Goal: Find contact information: Obtain details needed to contact an individual or organization

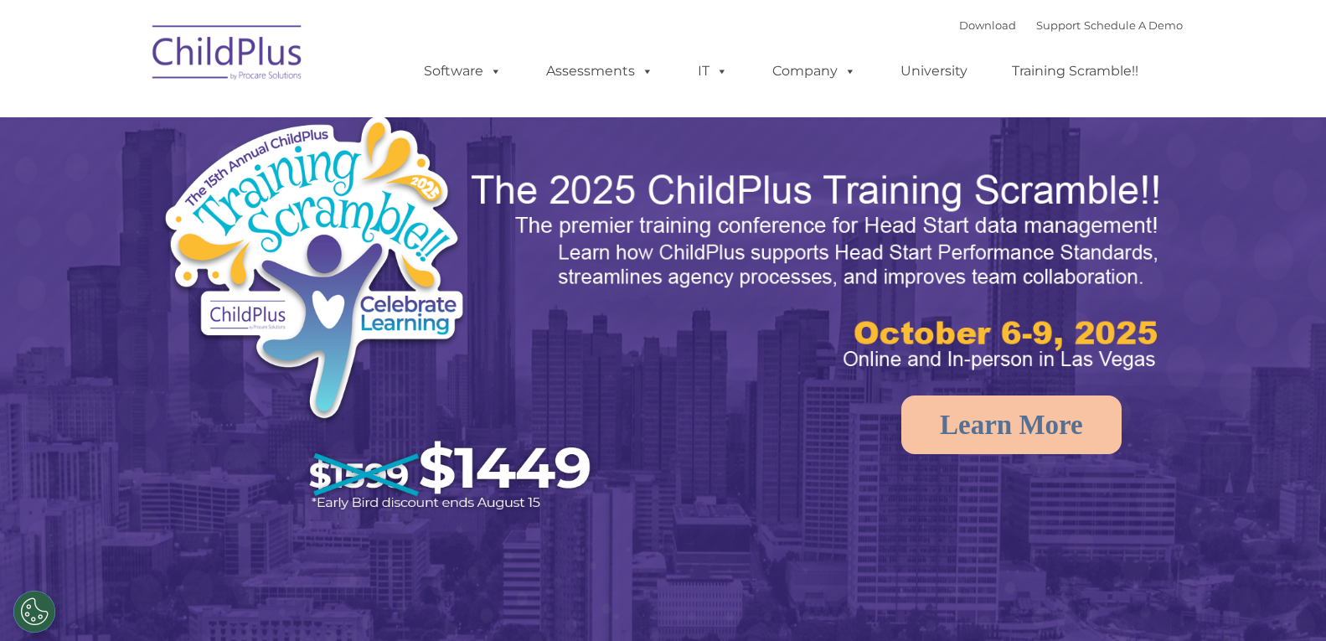
select select "MEDIUM"
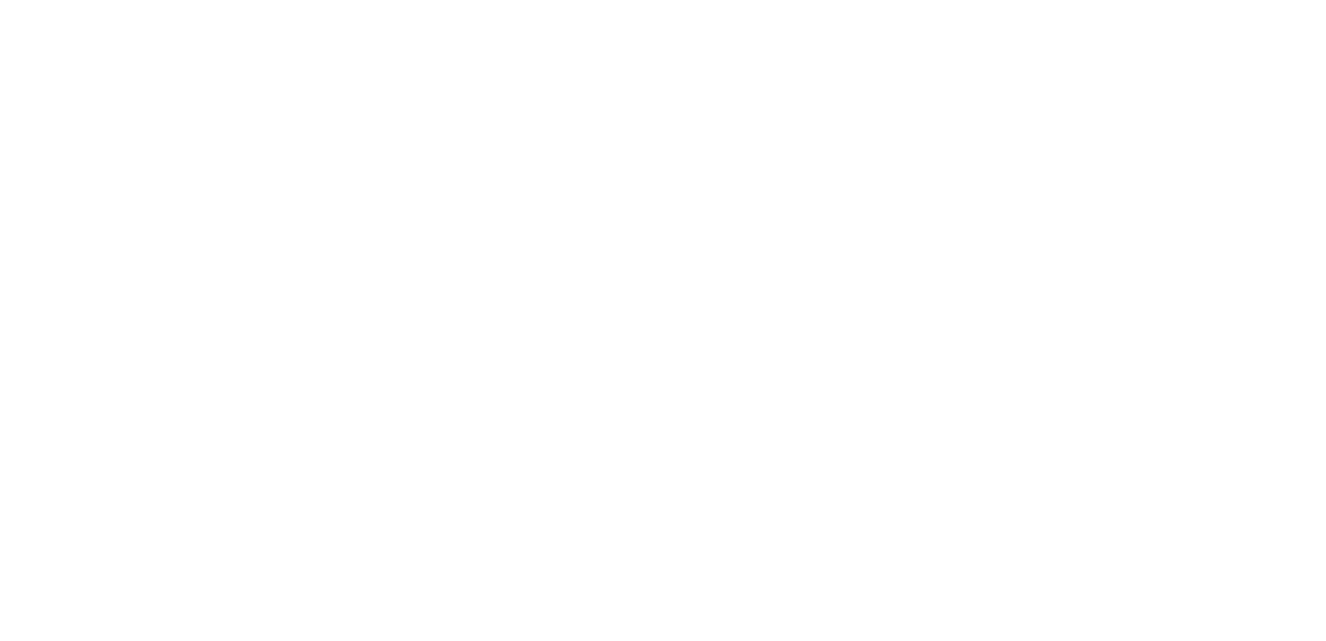
type input ""
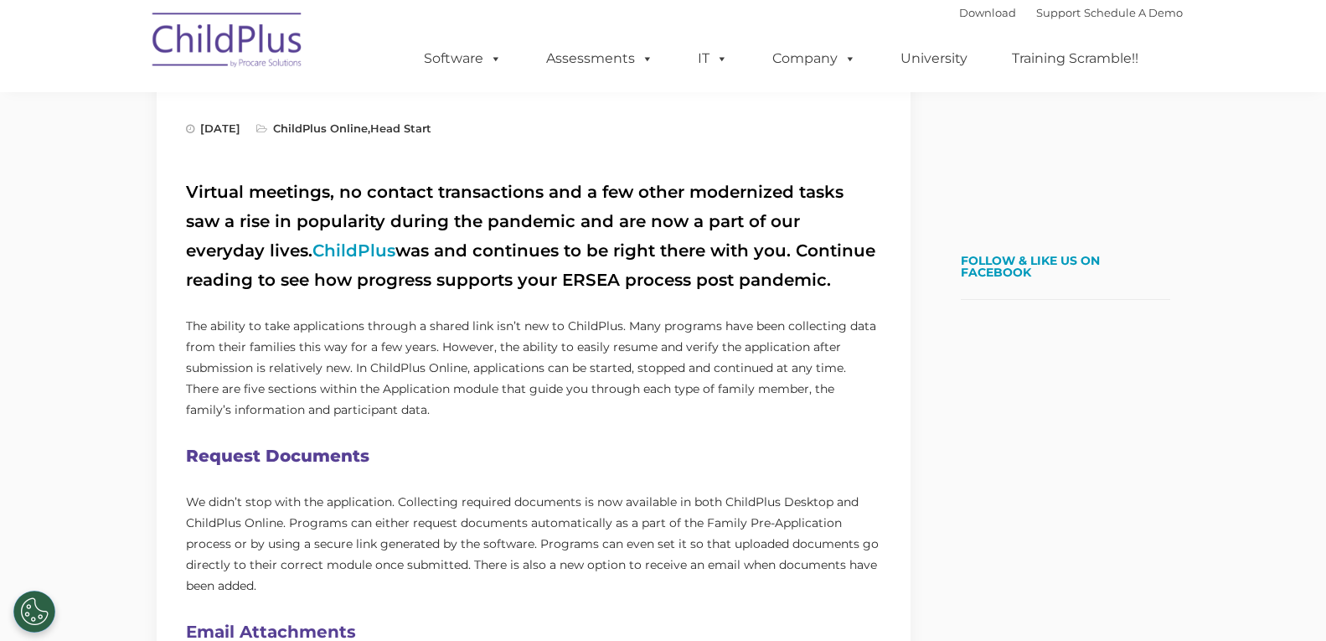
scroll to position [527, 0]
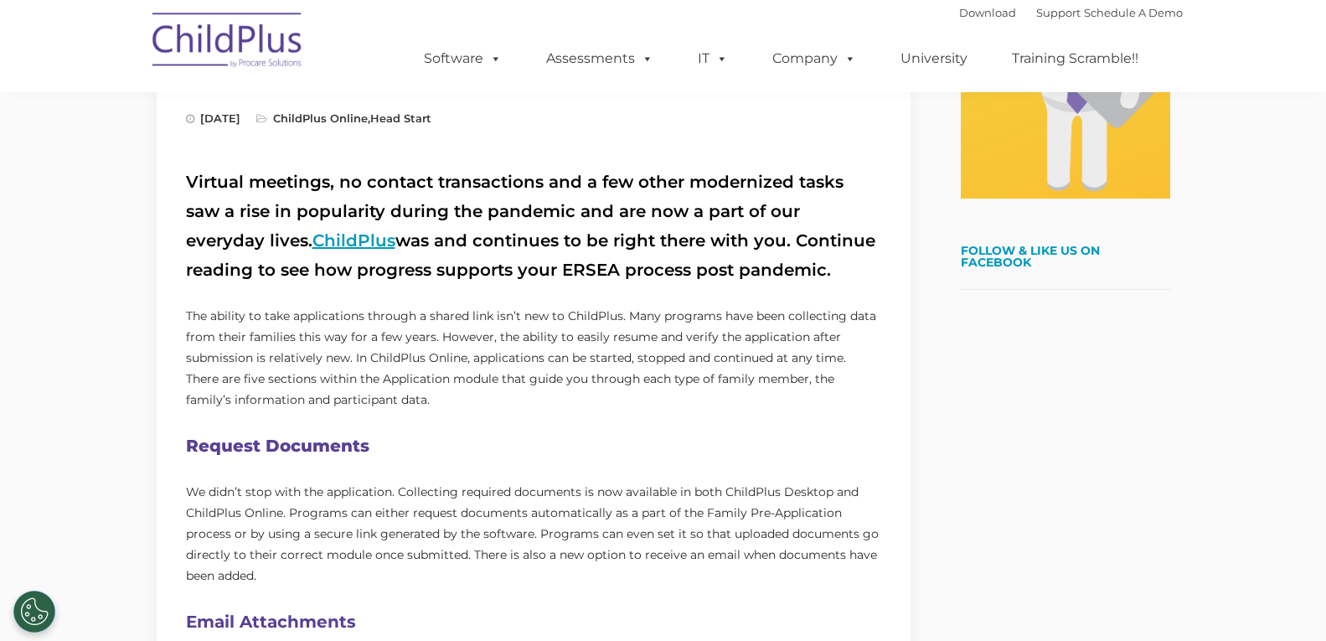
click at [312, 245] on link "ChildPlus" at bounding box center [353, 240] width 83 height 20
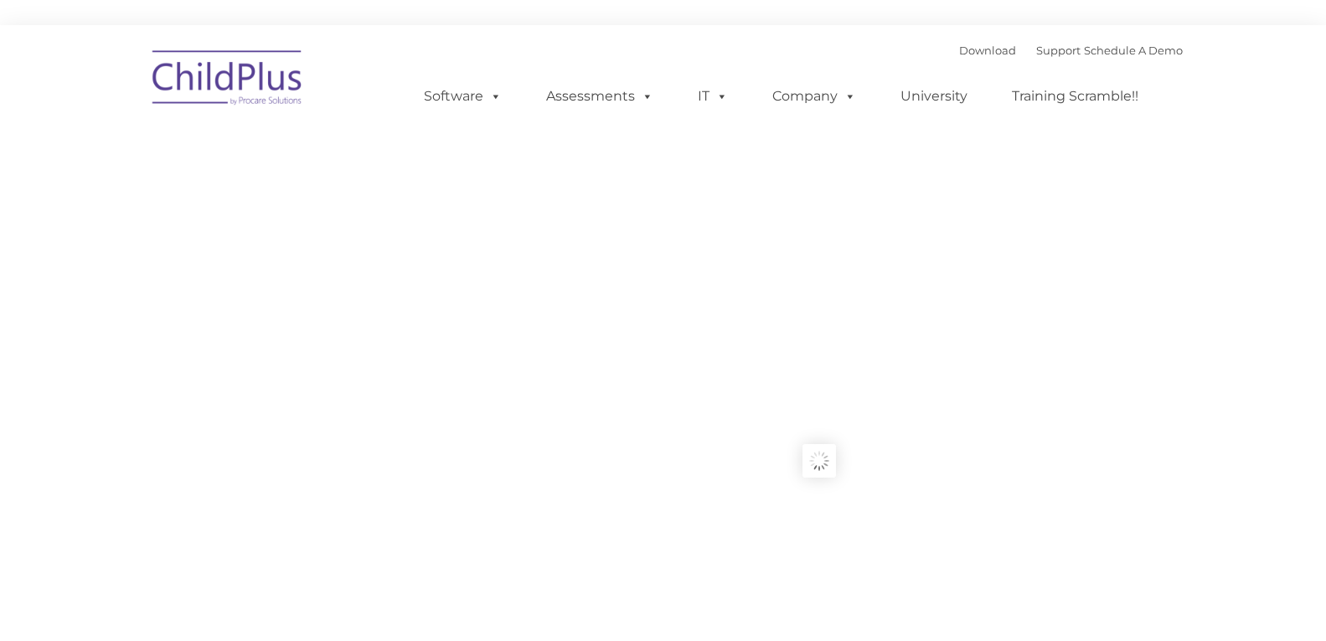
type input ""
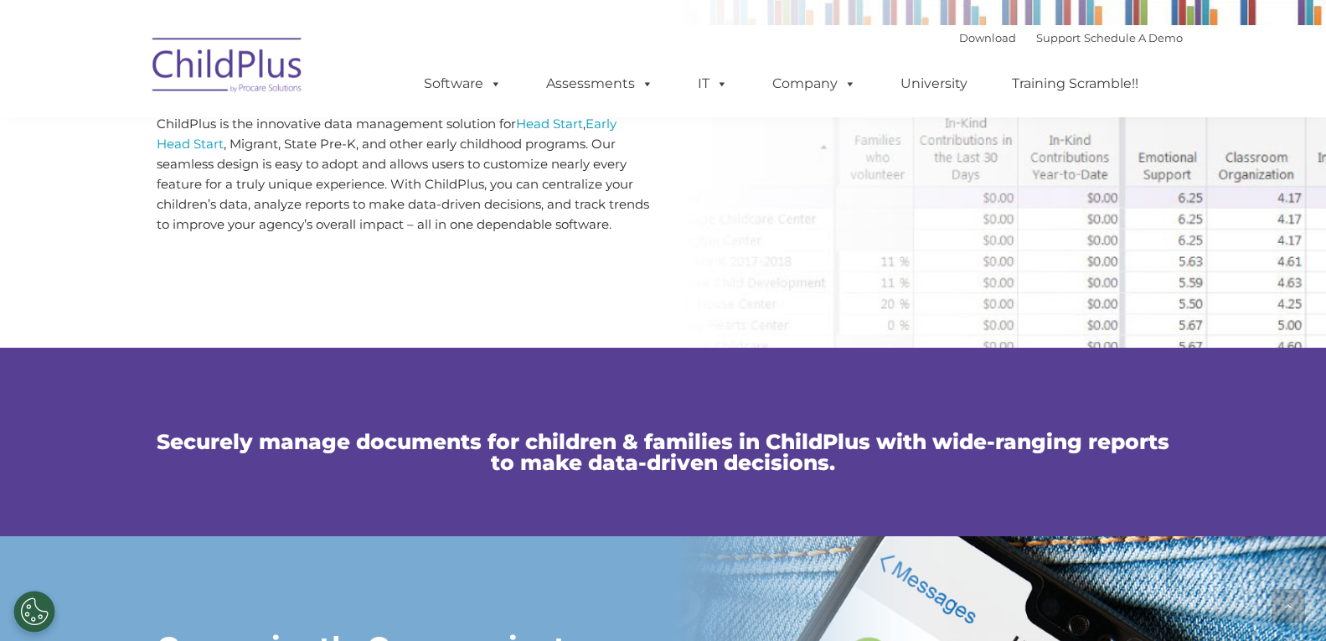
scroll to position [927, 0]
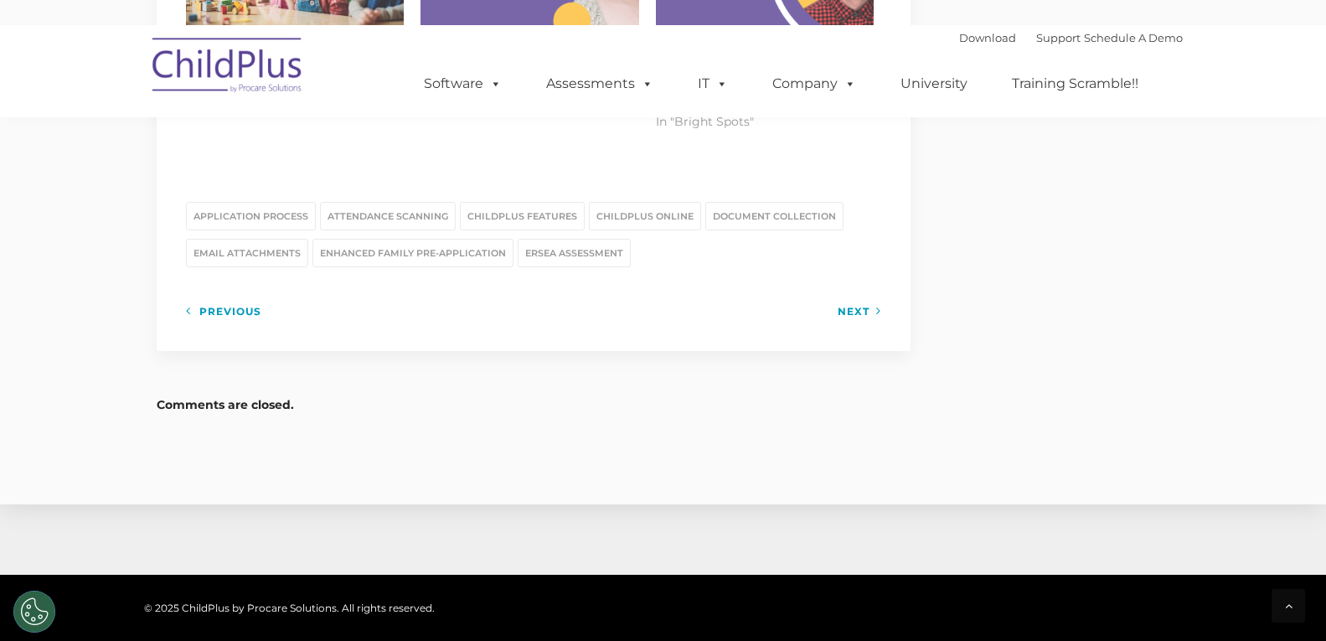
scroll to position [2473, 0]
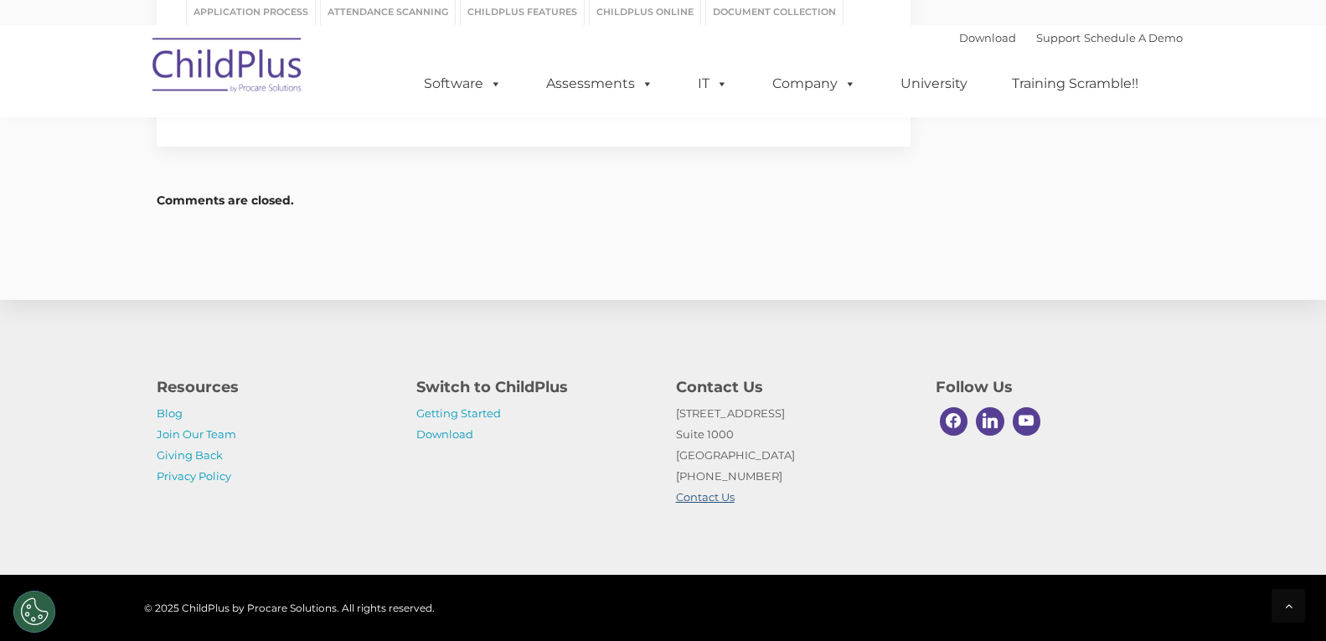
click at [719, 494] on link "Contact Us" at bounding box center [705, 496] width 59 height 13
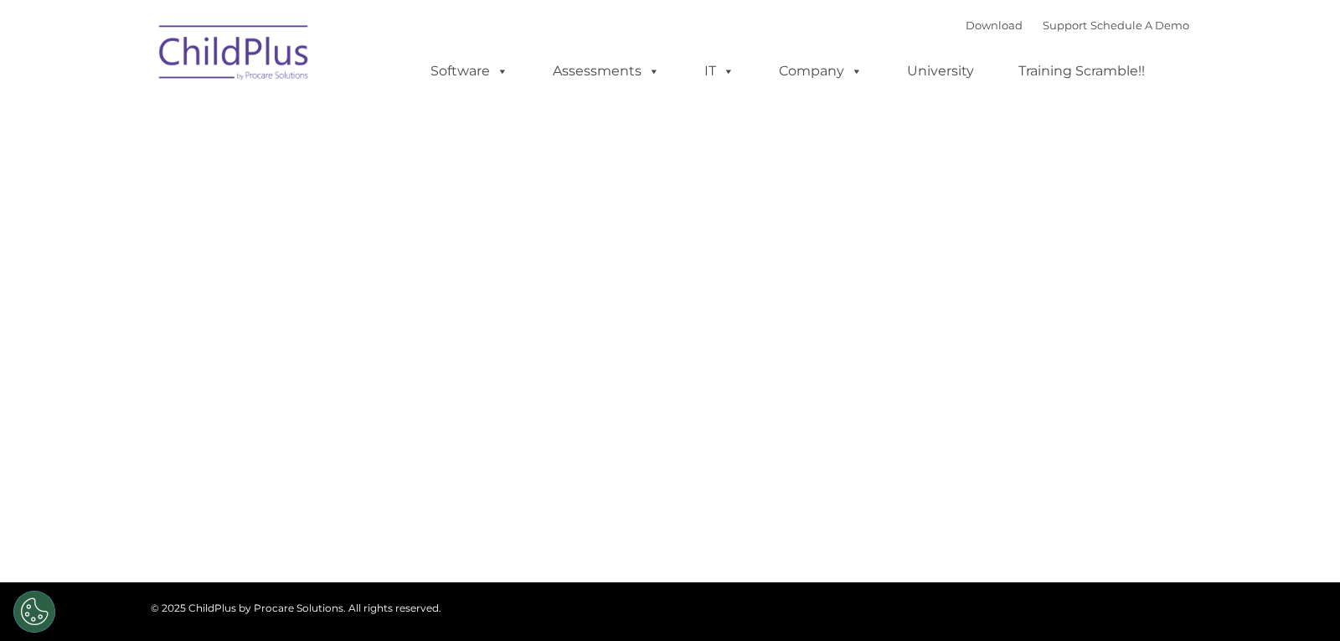
type input ""
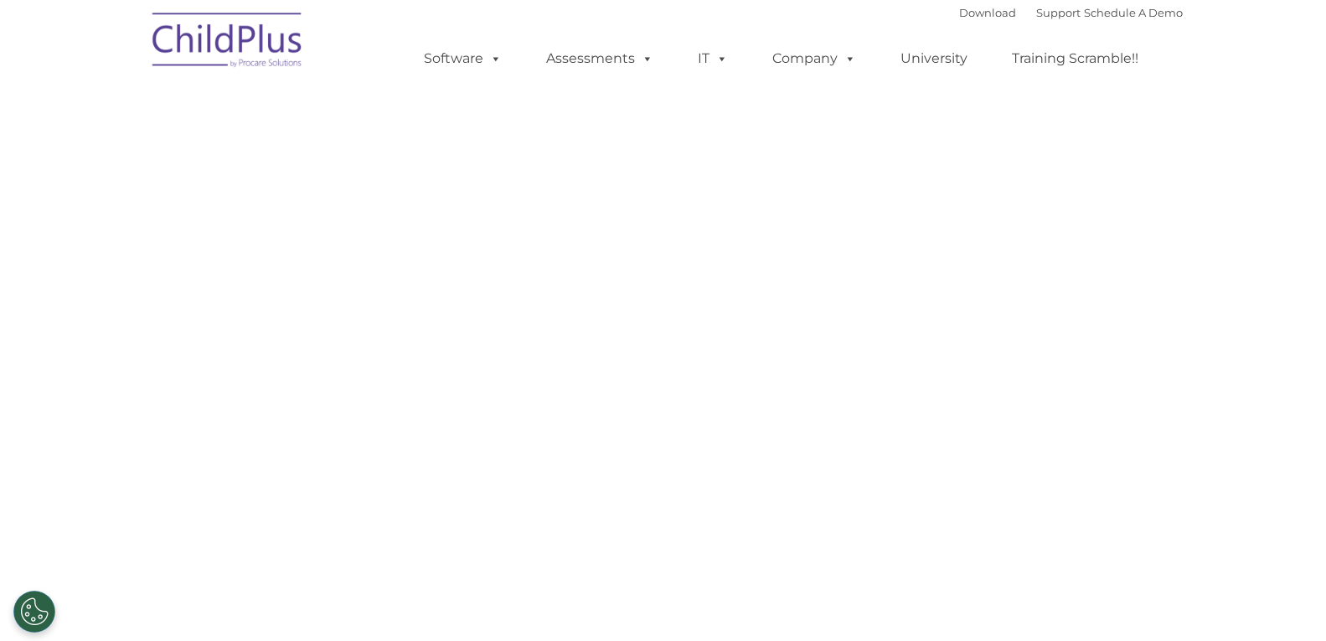
select select "MEDIUM"
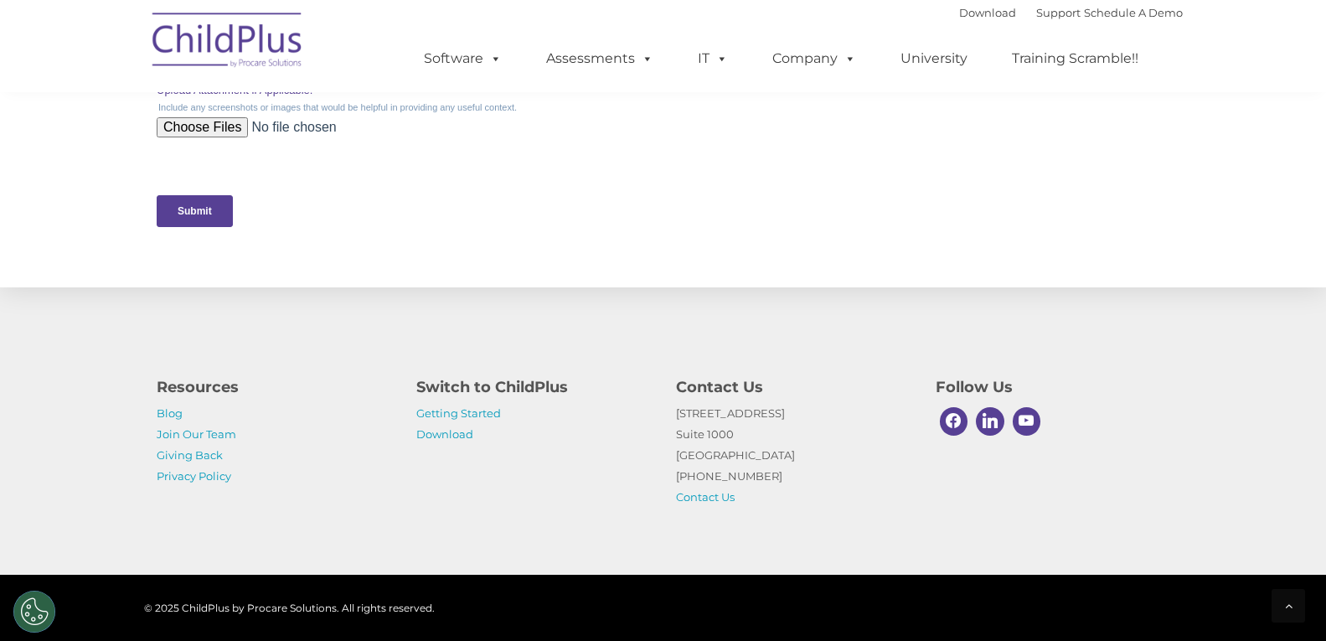
scroll to position [818, 0]
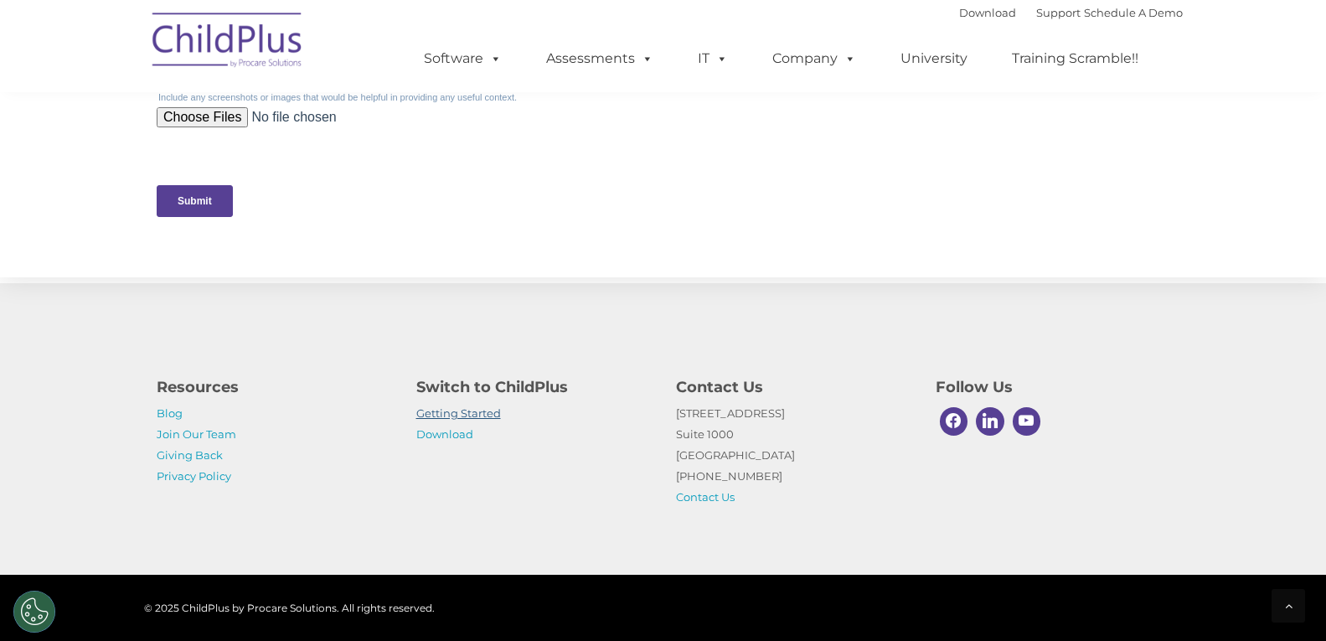
click at [441, 412] on link "Getting Started" at bounding box center [458, 412] width 85 height 13
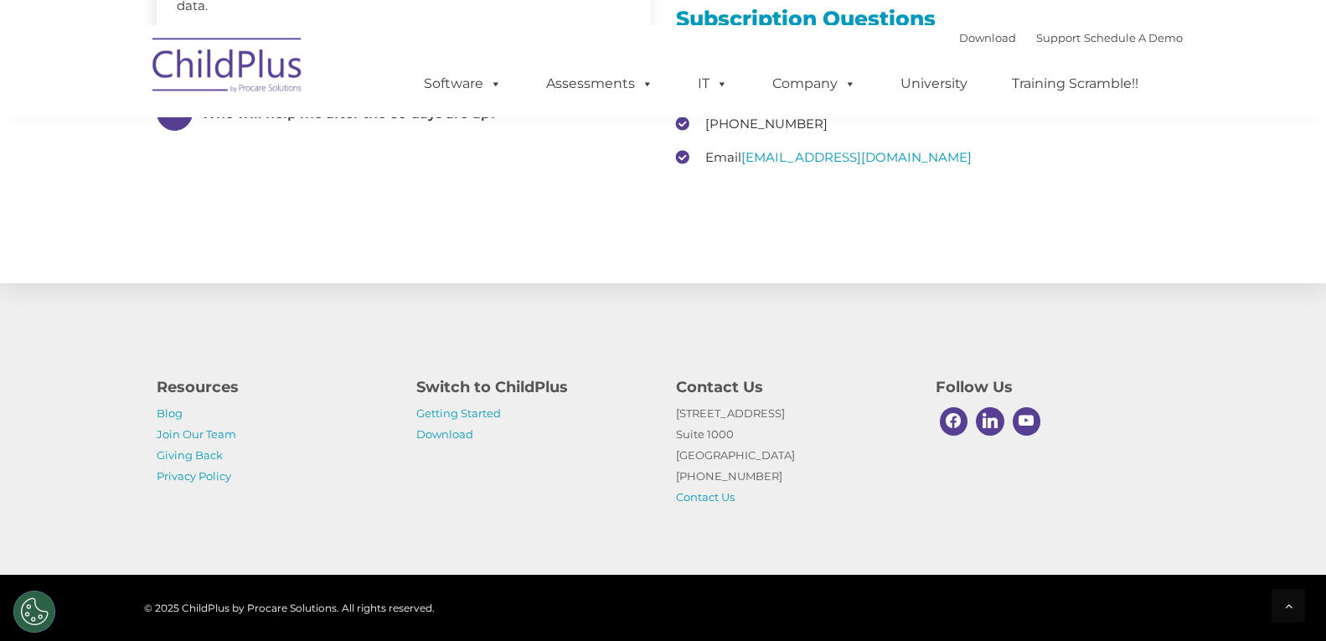
scroll to position [2615, 0]
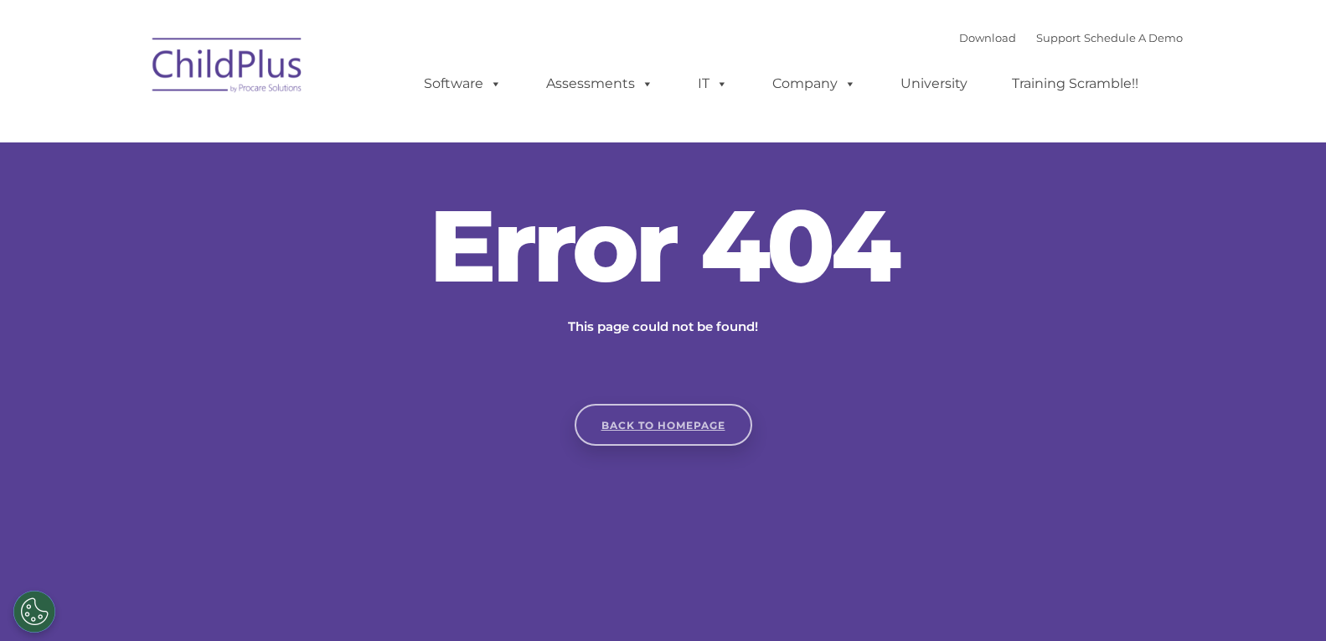
click at [632, 428] on link "Back to homepage" at bounding box center [664, 425] width 178 height 42
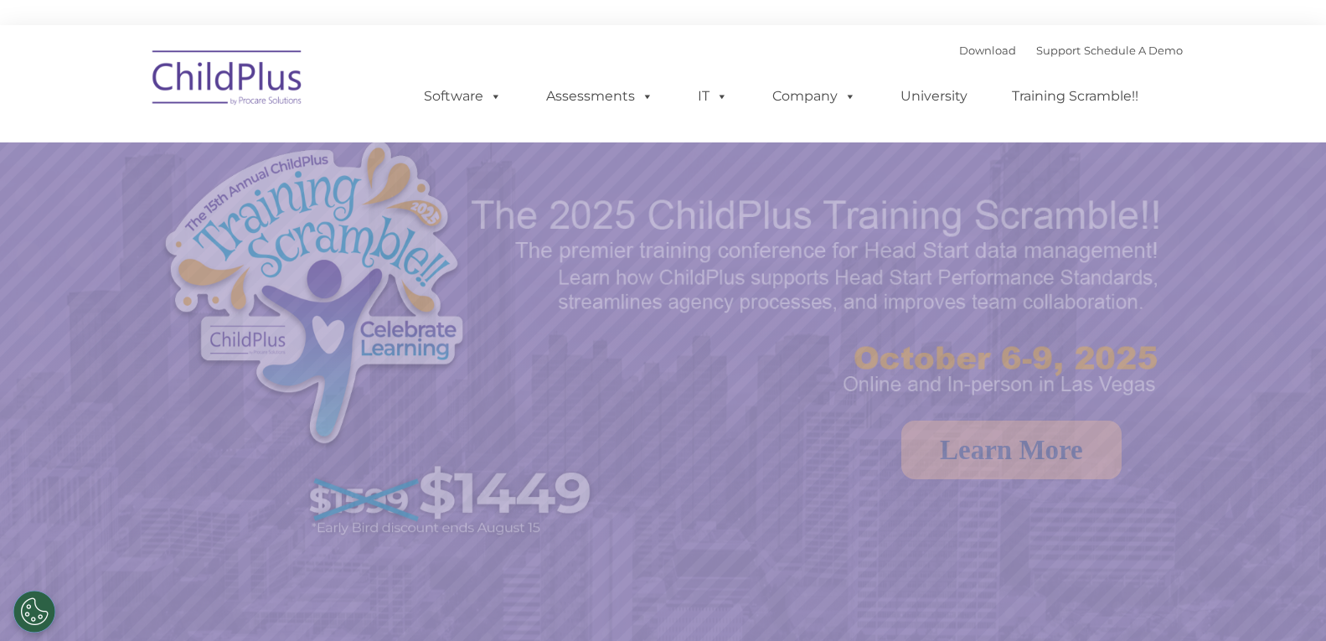
select select "MEDIUM"
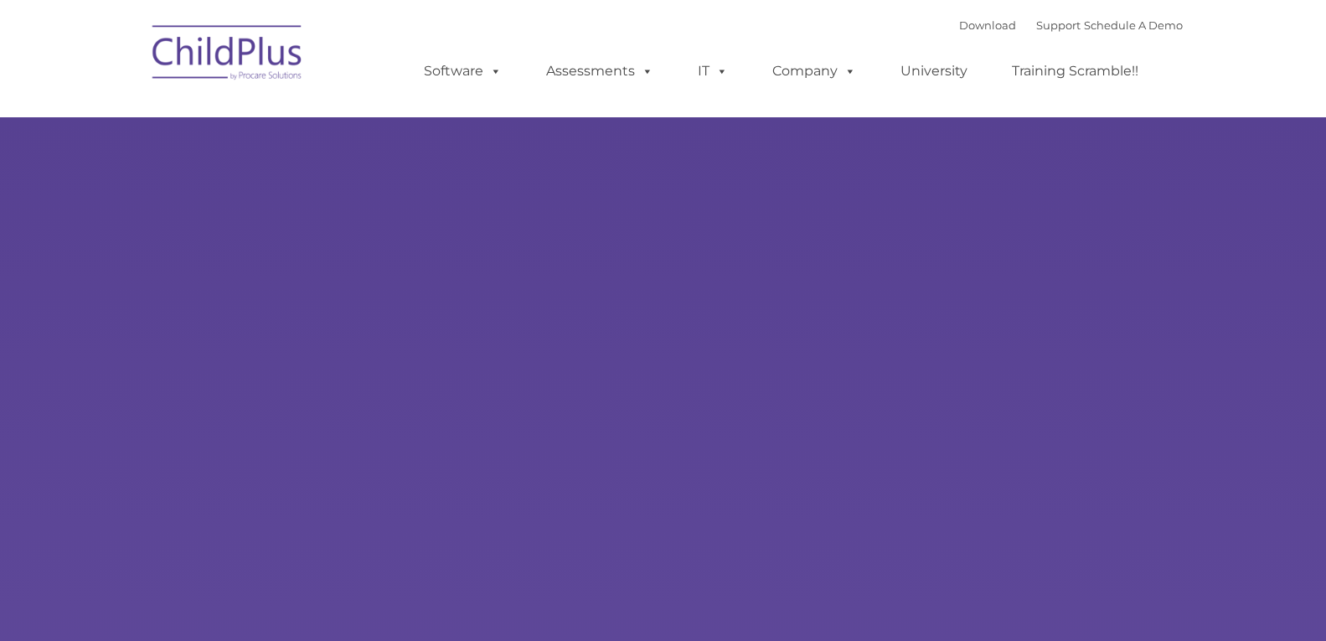
select select "MEDIUM"
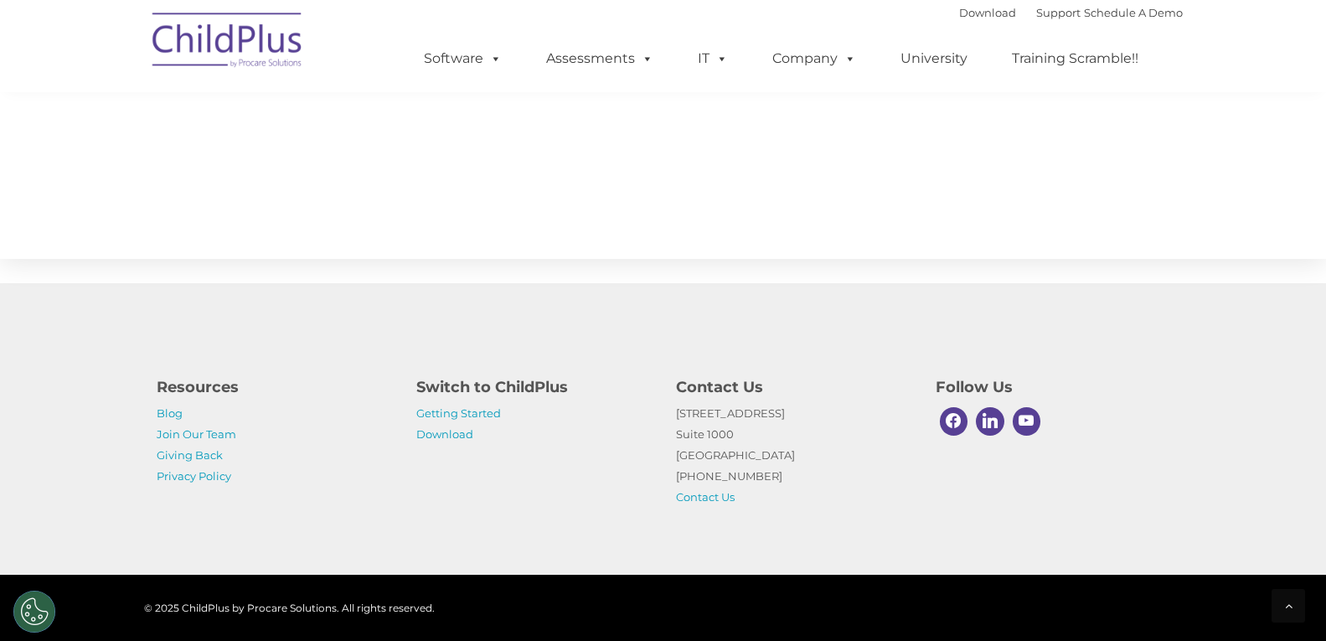
scroll to position [1830, 0]
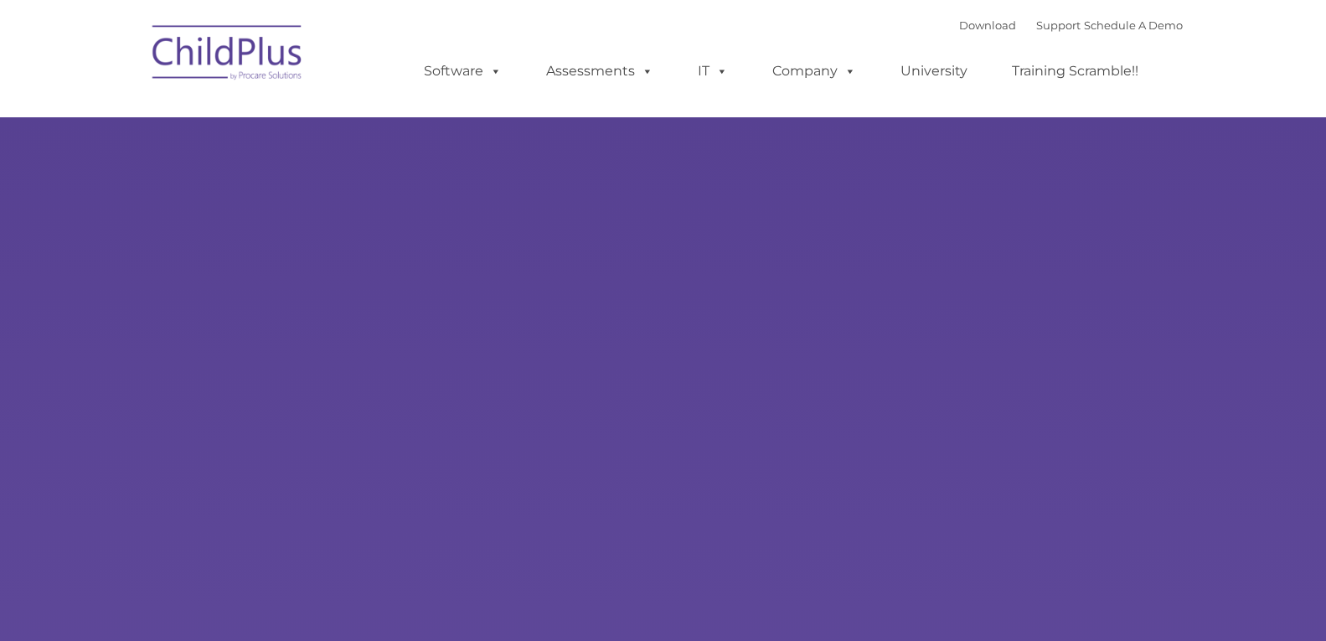
type input ""
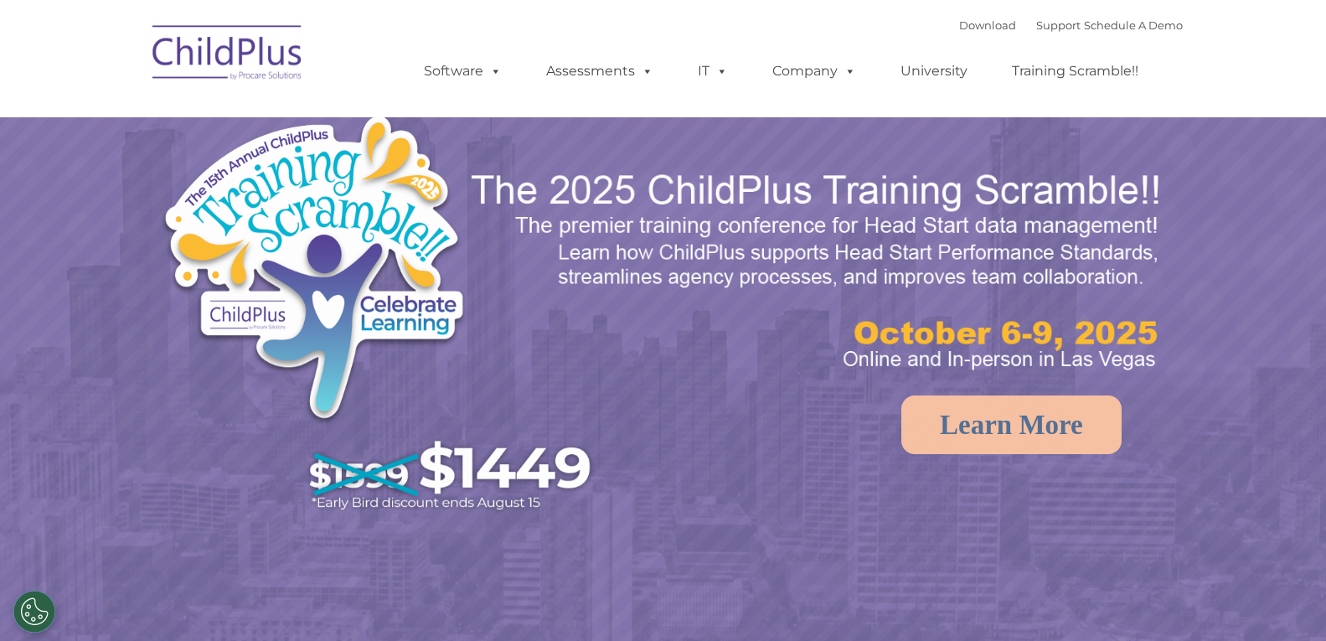
select select "MEDIUM"
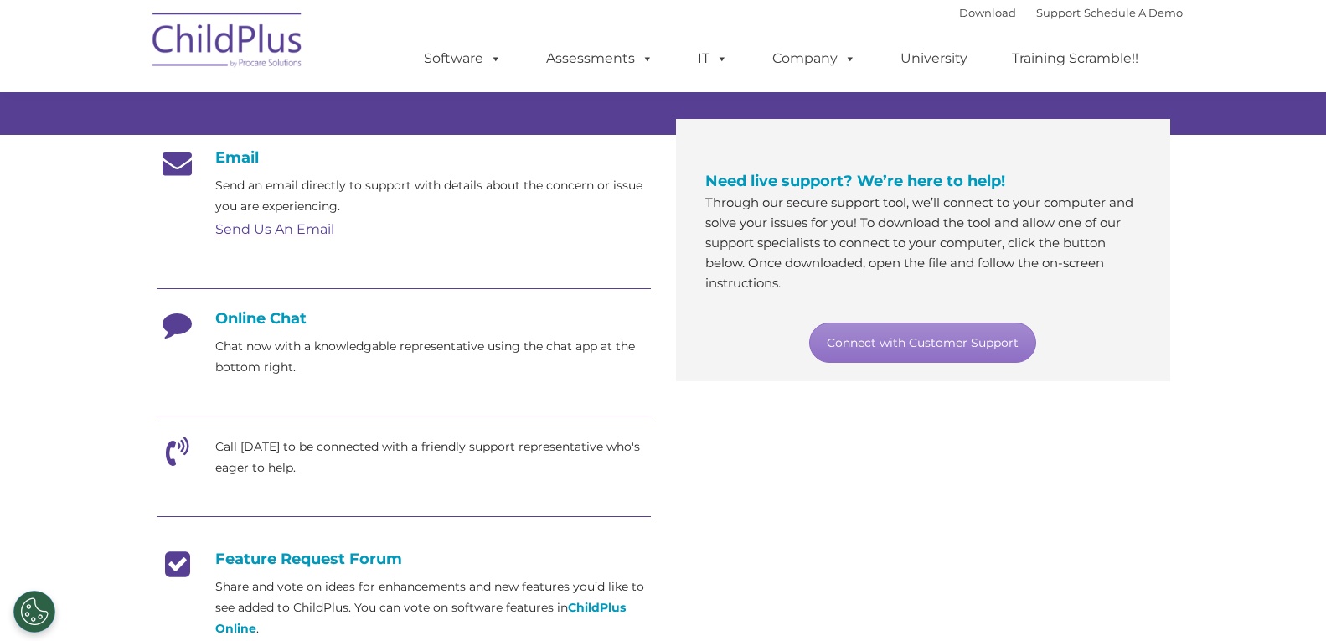
scroll to position [251, 0]
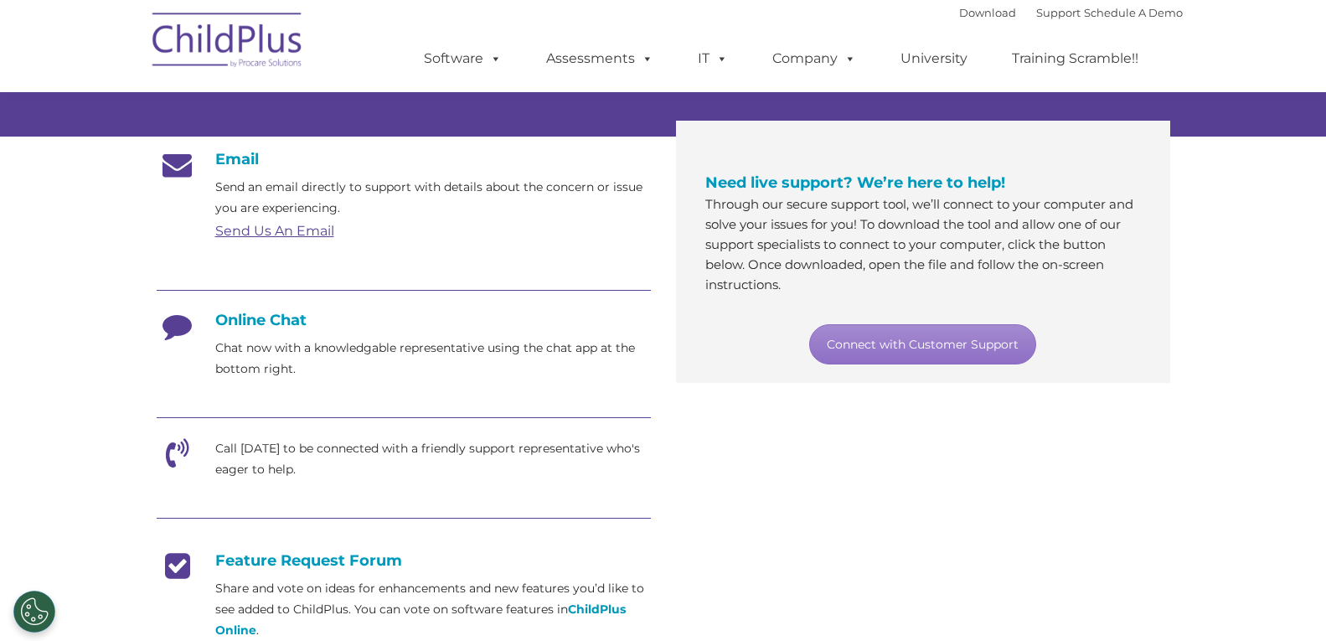
click at [247, 227] on link "Send Us An Email" at bounding box center [274, 231] width 119 height 16
